Goal: Communication & Community: Answer question/provide support

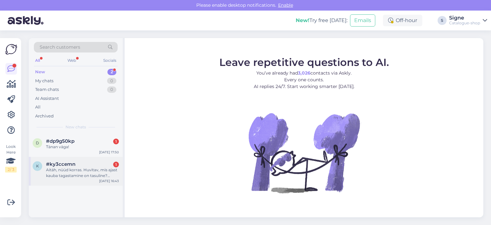
click at [64, 174] on div "Aitäh, nüüd korras. Huvitav, mis ajast kauba tagastamine on tasuline? Tingimust…" at bounding box center [82, 173] width 73 height 12
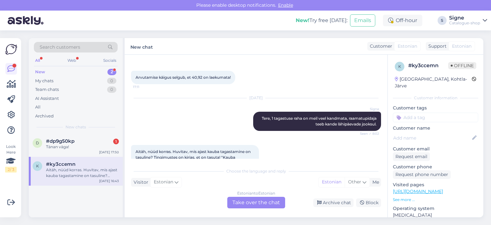
scroll to position [1110, 0]
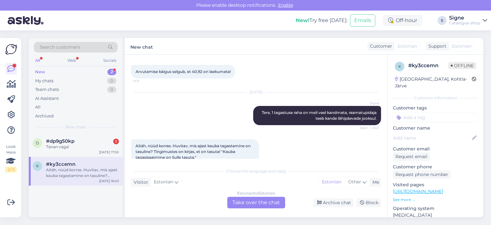
click at [249, 200] on div "Estonian to Estonian Take over the chat" at bounding box center [256, 203] width 58 height 12
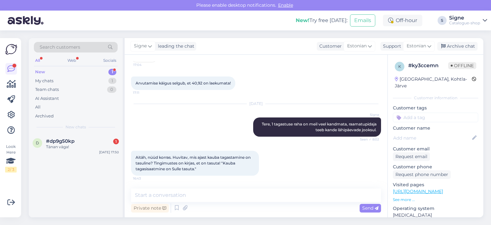
scroll to position [1087, 0]
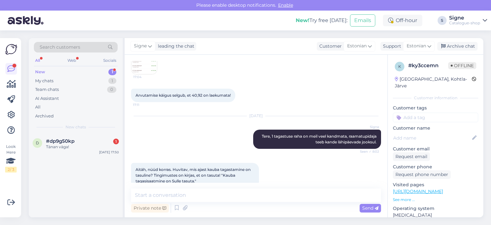
click at [428, 188] on link "[URL][DOMAIN_NAME]" at bounding box center [418, 191] width 50 height 6
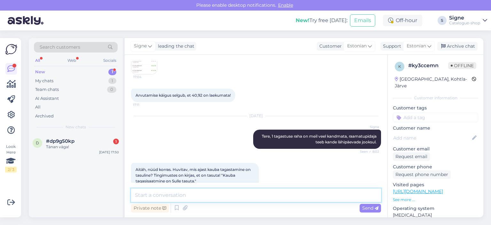
drag, startPoint x: 139, startPoint y: 191, endPoint x: 133, endPoint y: 183, distance: 10.7
click at [135, 186] on div "Chat started [DATE] Добрый день, 13:28 Tere päevast, Signe Tervist! Seen ✓ 13:2…" at bounding box center [256, 136] width 263 height 162
paste textarea "Kui tellimusel oli saatekulu ja tagastad oma tellimusest kõik tooted, siis tasa…"
type textarea "Täpsustav info meie kodulehelt:Kui tellimusel oli saatekulu ja tagastad oma tel…"
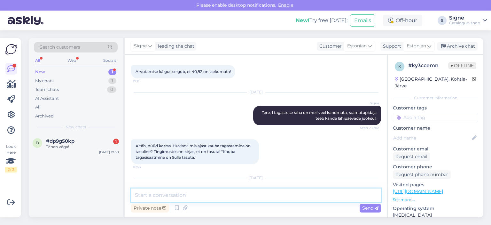
scroll to position [1162, 0]
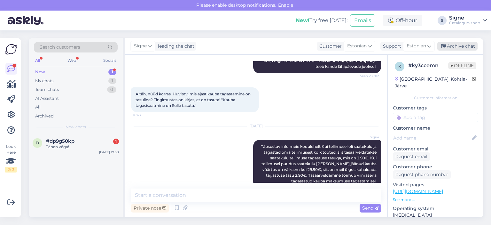
click at [455, 47] on div "Archive chat" at bounding box center [457, 46] width 40 height 9
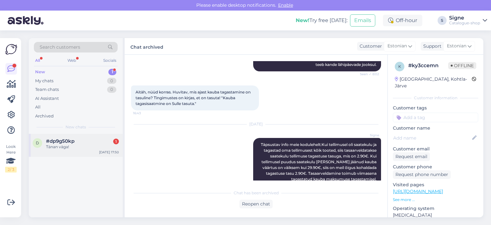
click at [64, 147] on div "Tänan väga!" at bounding box center [82, 147] width 73 height 6
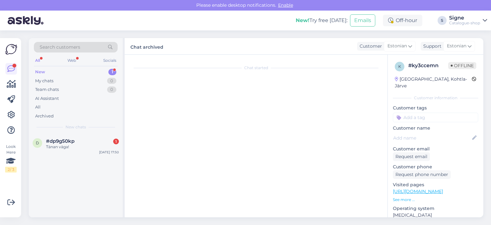
scroll to position [103, 0]
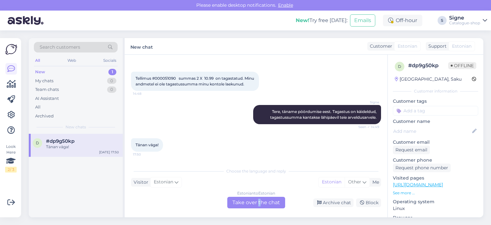
click at [259, 203] on div "Estonian to Estonian Take over the chat" at bounding box center [256, 203] width 58 height 12
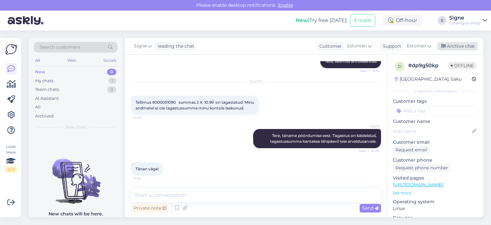
click at [460, 47] on div "Archive chat" at bounding box center [457, 46] width 40 height 9
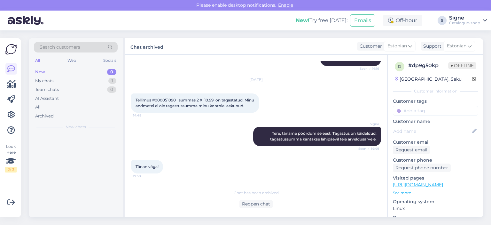
scroll to position [81, 0]
